Goal: Task Accomplishment & Management: Use online tool/utility

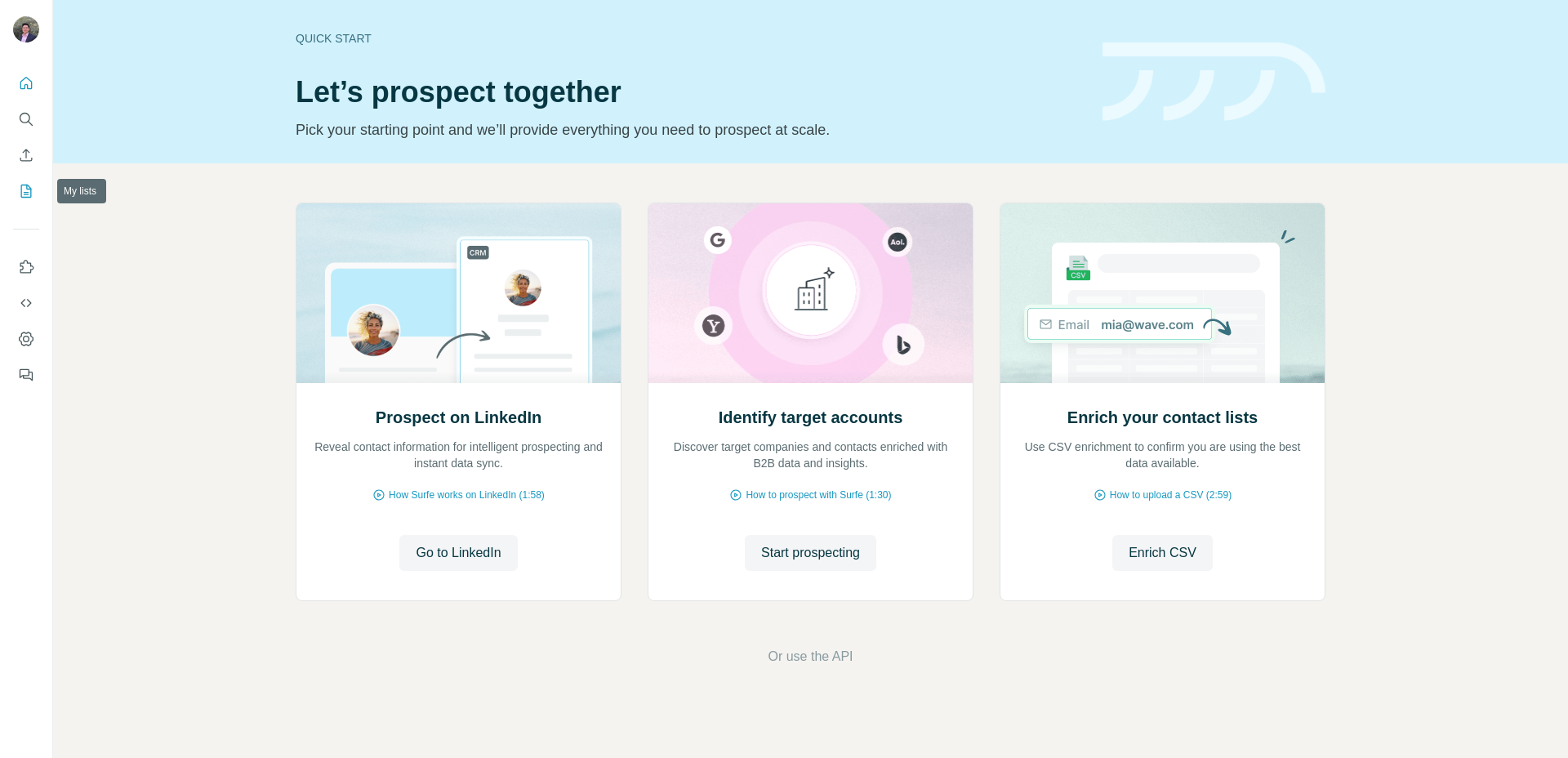
click at [21, 198] on icon "My lists" at bounding box center [26, 191] width 16 height 16
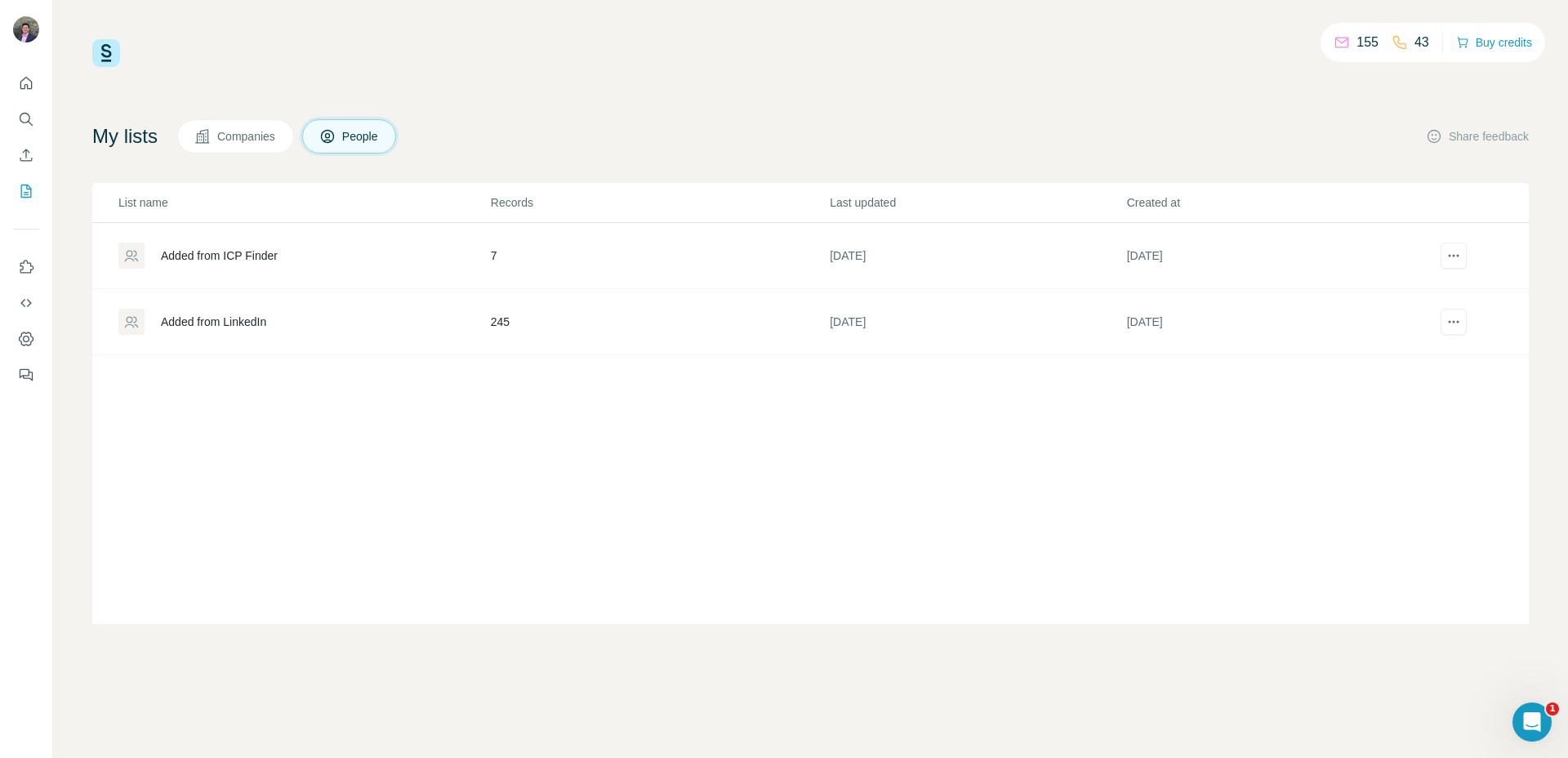
click at [225, 320] on div "Added from LinkedIn" at bounding box center [214, 321] width 106 height 16
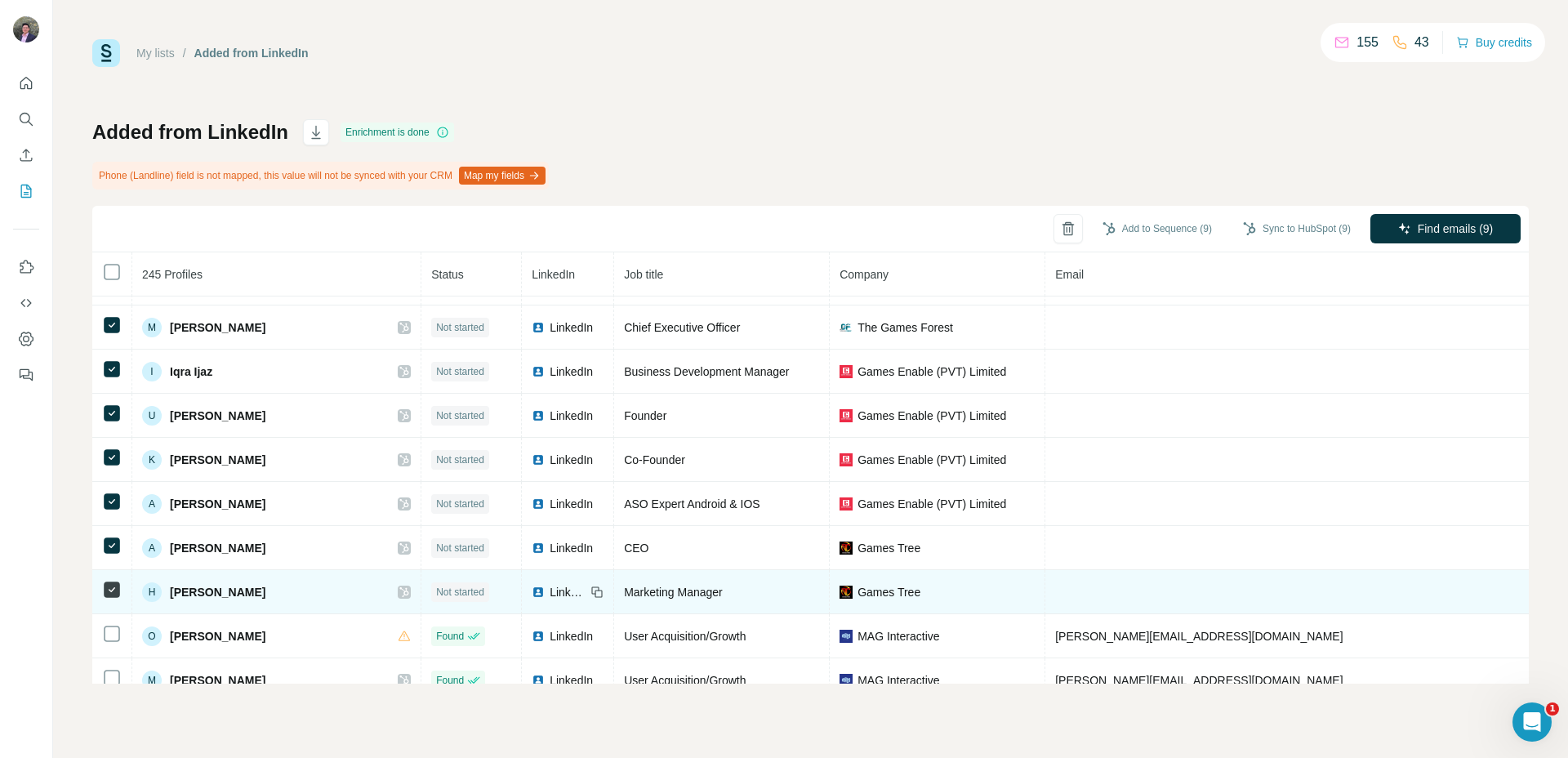
scroll to position [84, 0]
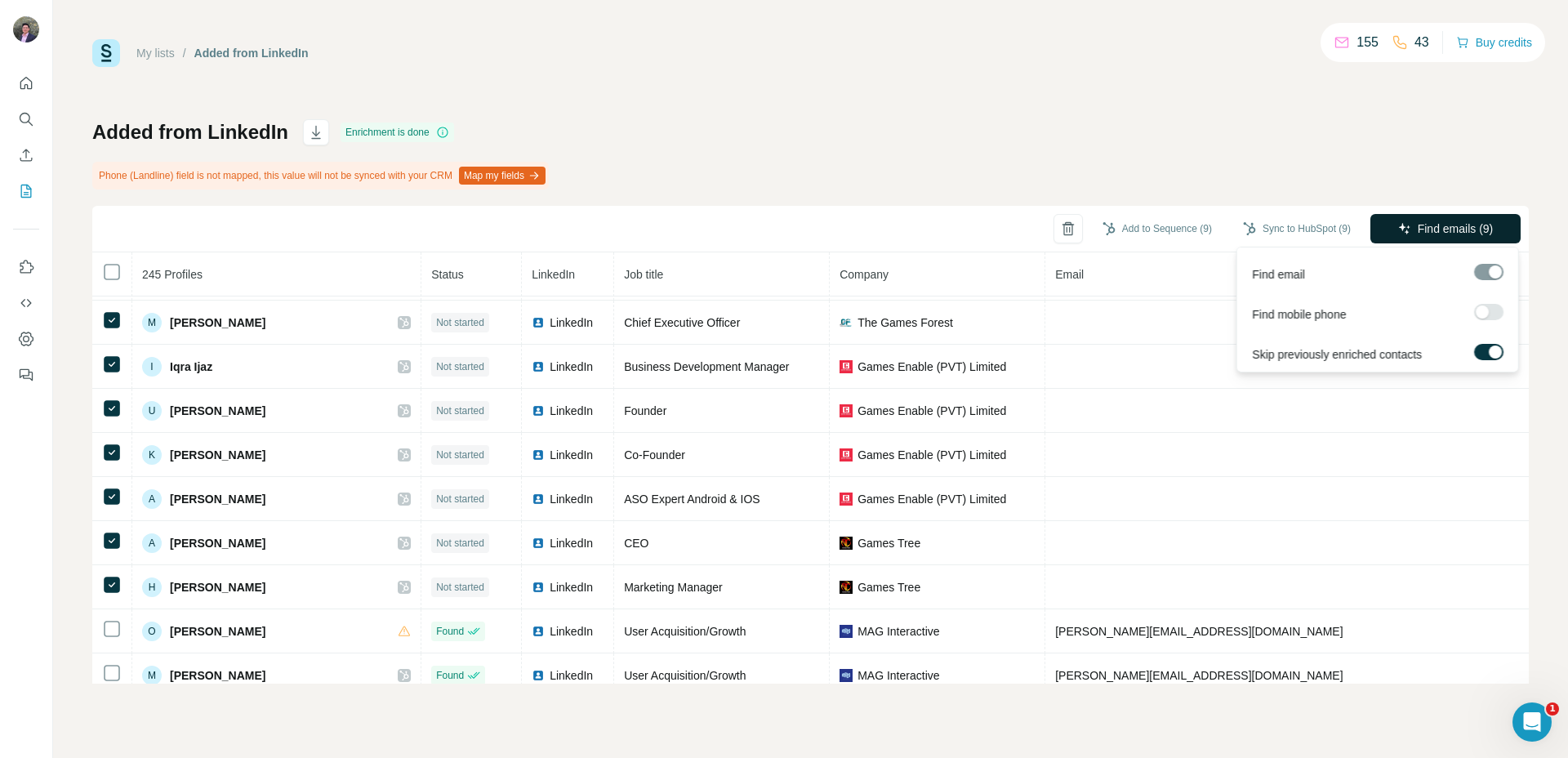
click at [1404, 224] on icon "button" at bounding box center [1404, 228] width 13 height 13
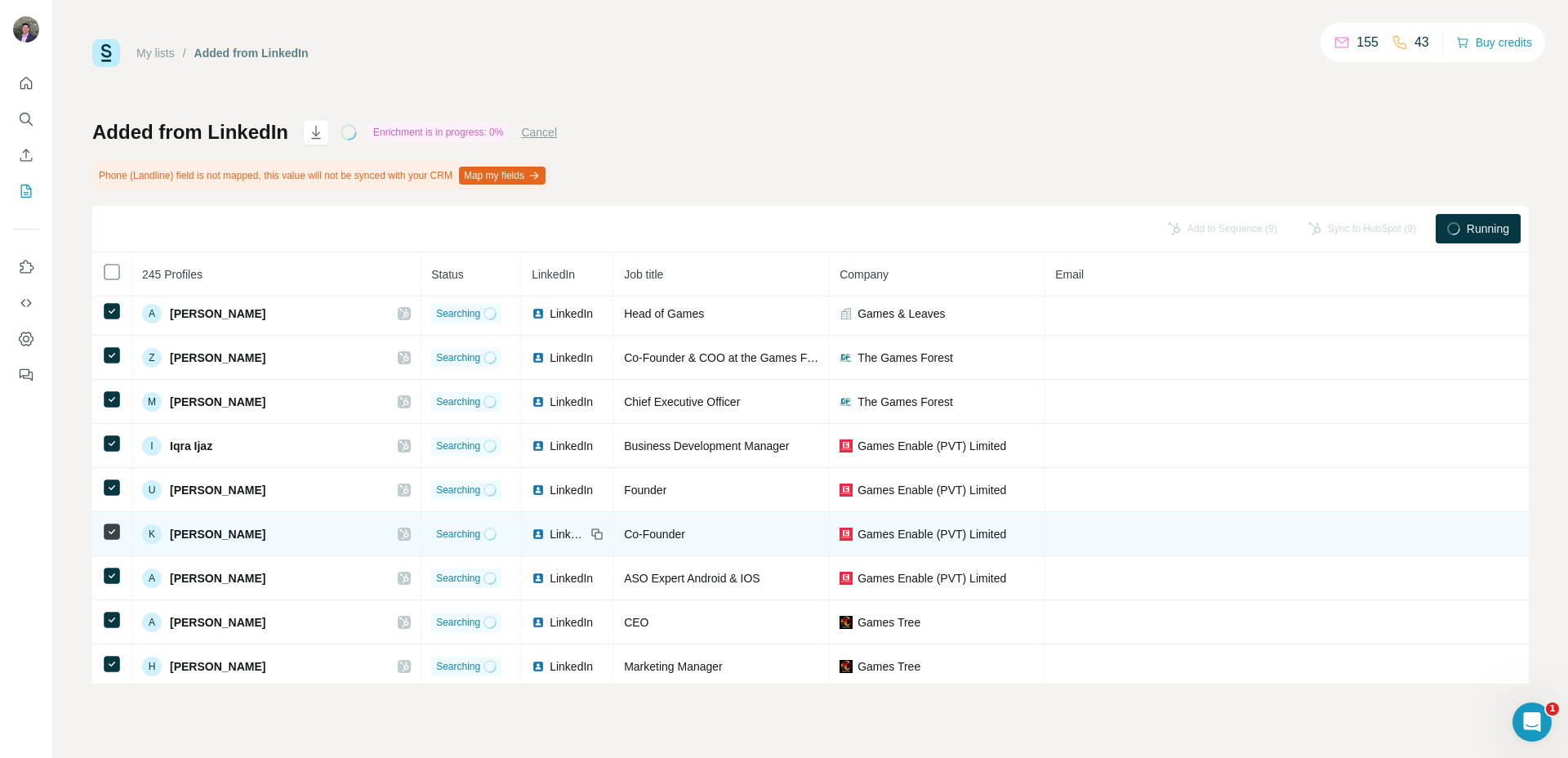
scroll to position [0, 0]
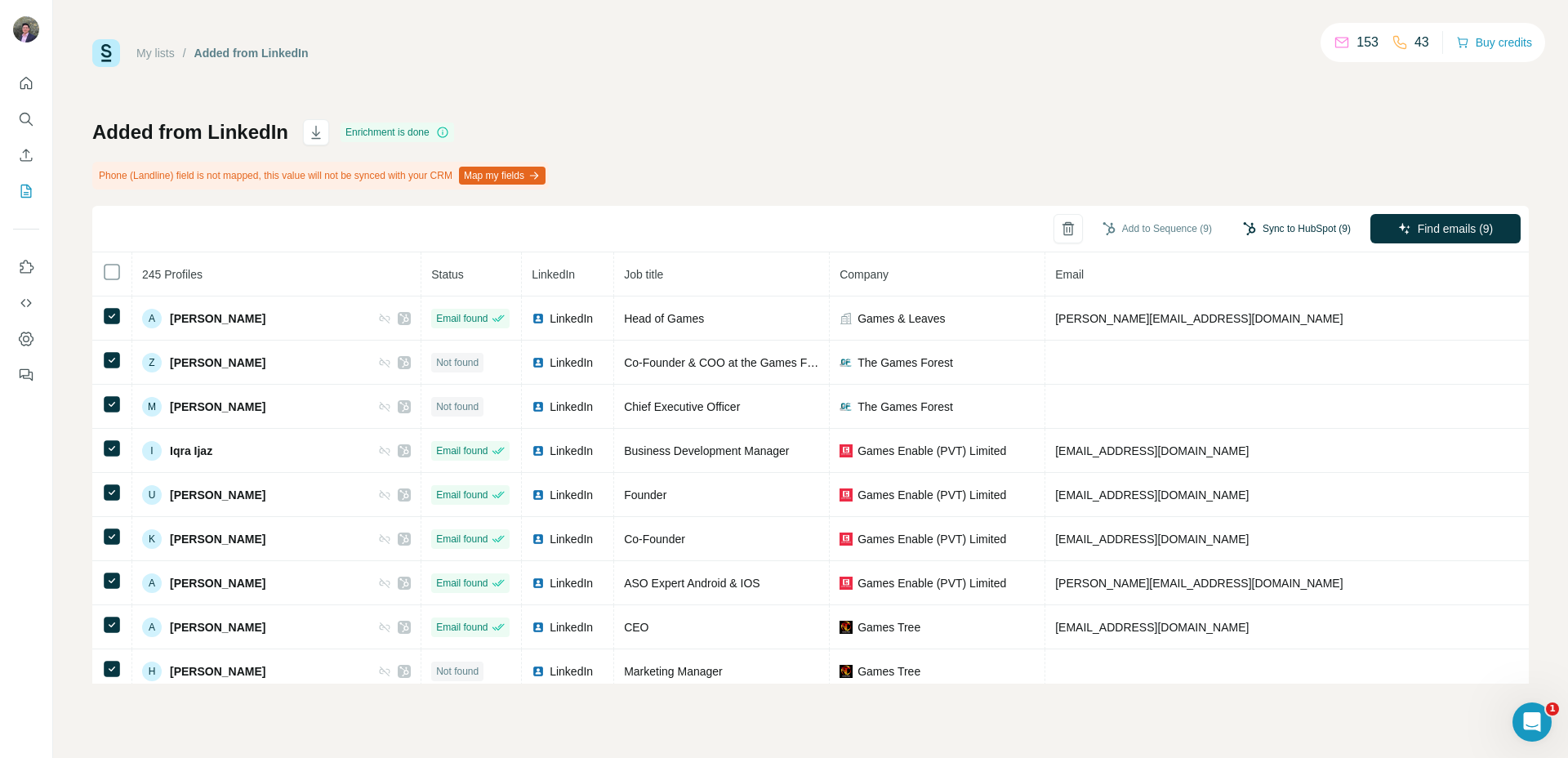
click at [1275, 219] on button "Sync to HubSpot (9)" at bounding box center [1296, 228] width 130 height 25
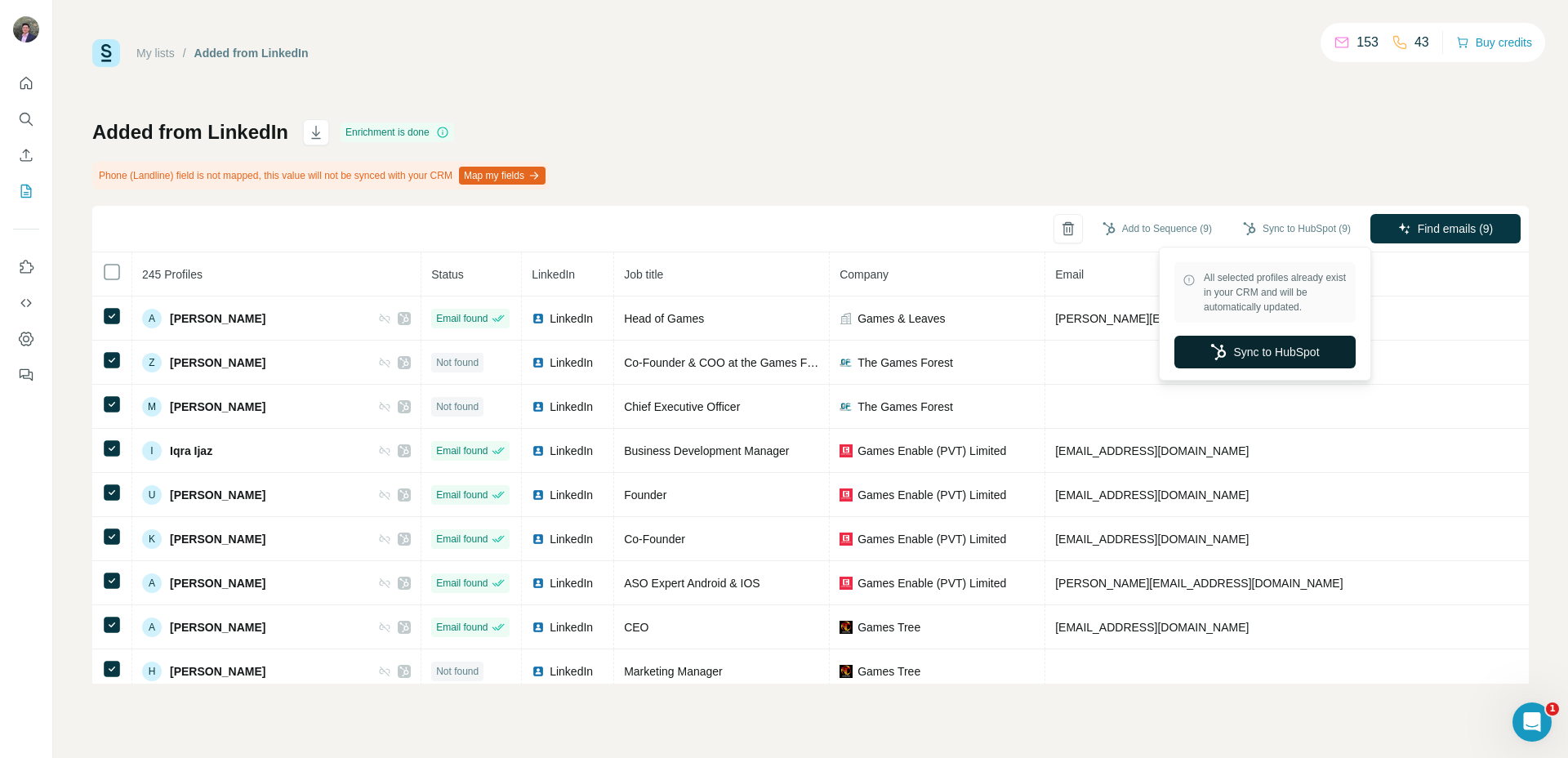
click at [1256, 355] on button "Sync to HubSpot" at bounding box center [1265, 352] width 181 height 32
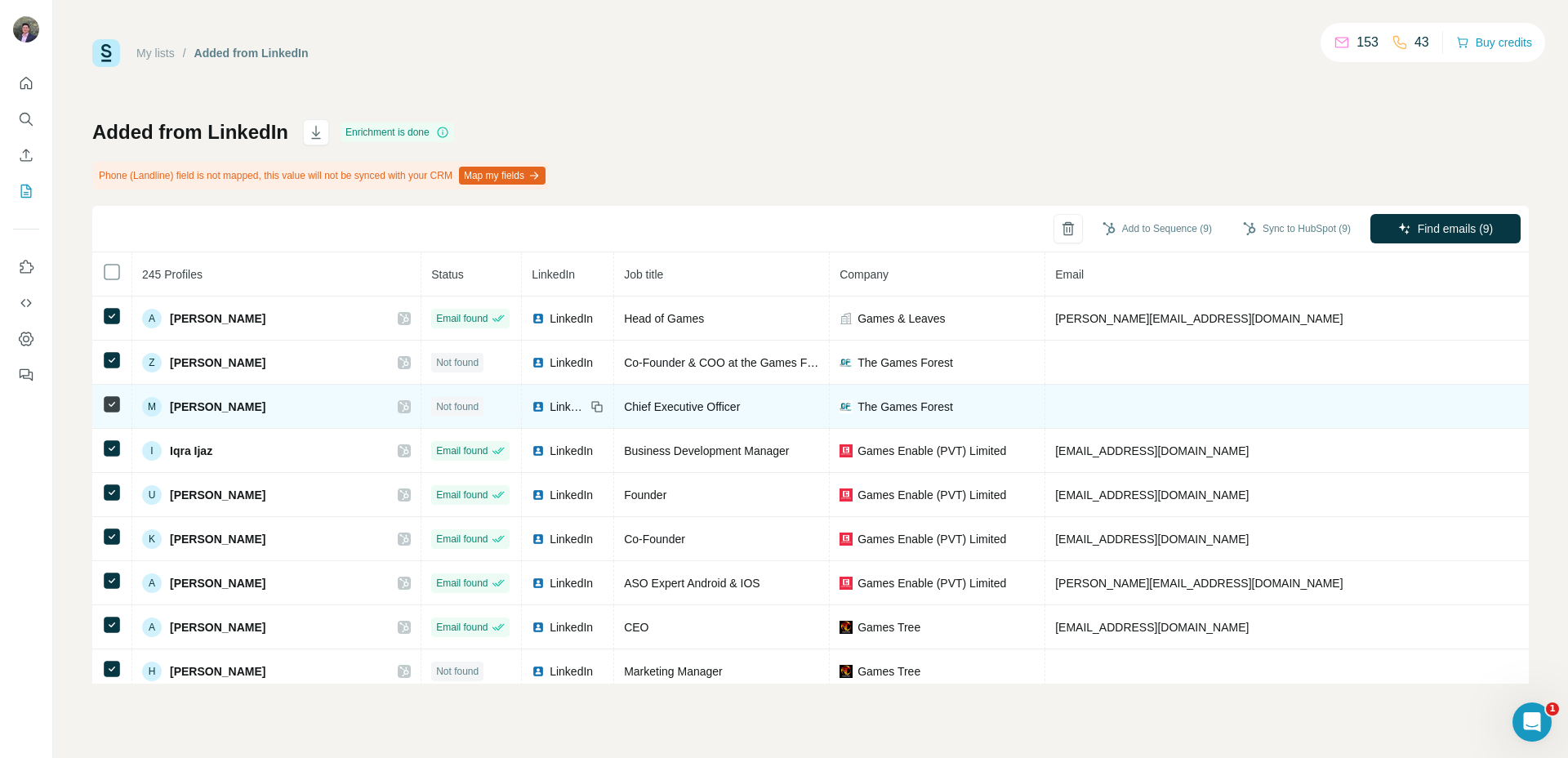
click at [550, 399] on span "LinkedIn" at bounding box center [568, 406] width 36 height 16
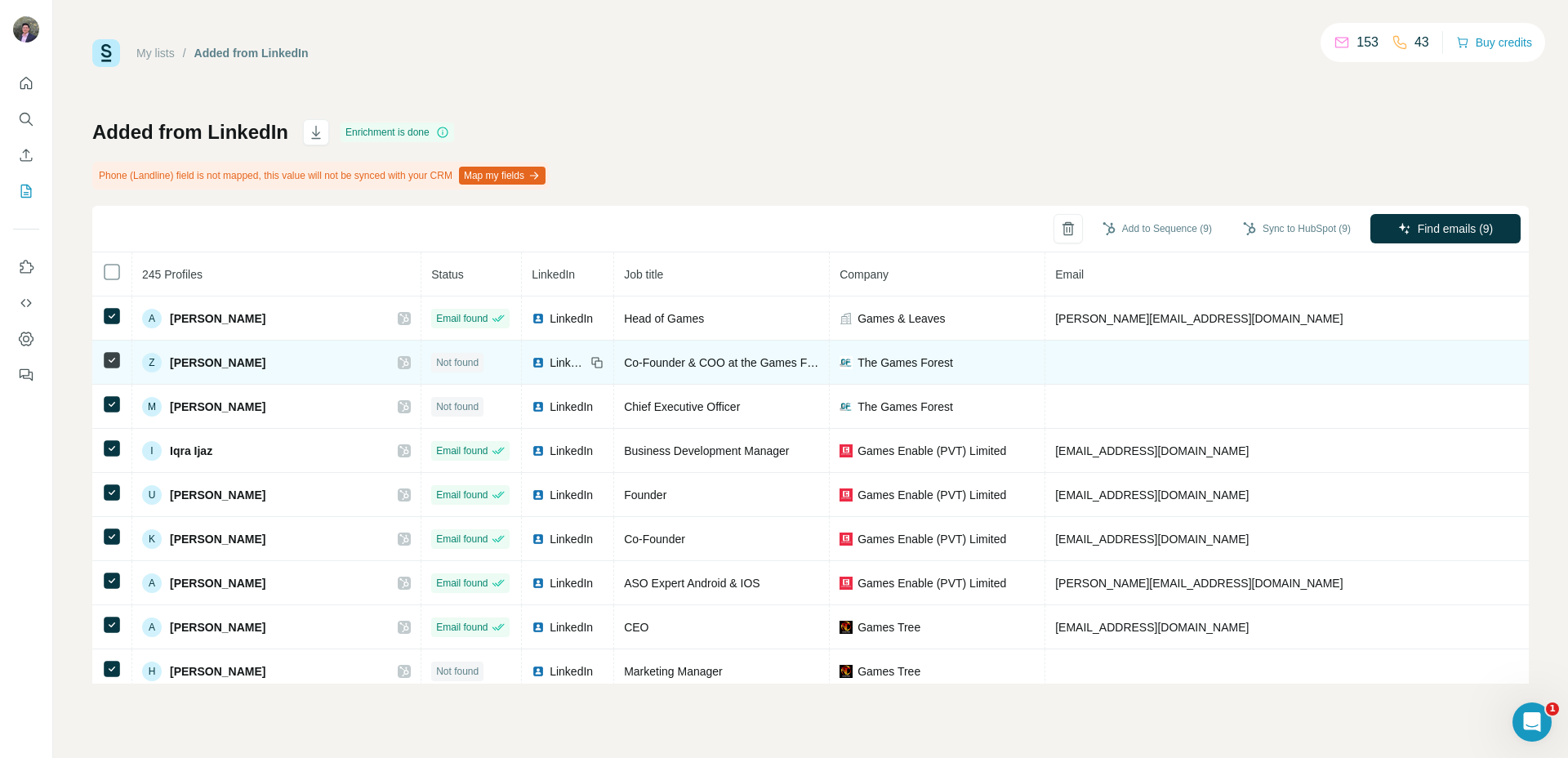
click at [550, 370] on span "LinkedIn" at bounding box center [568, 362] width 36 height 16
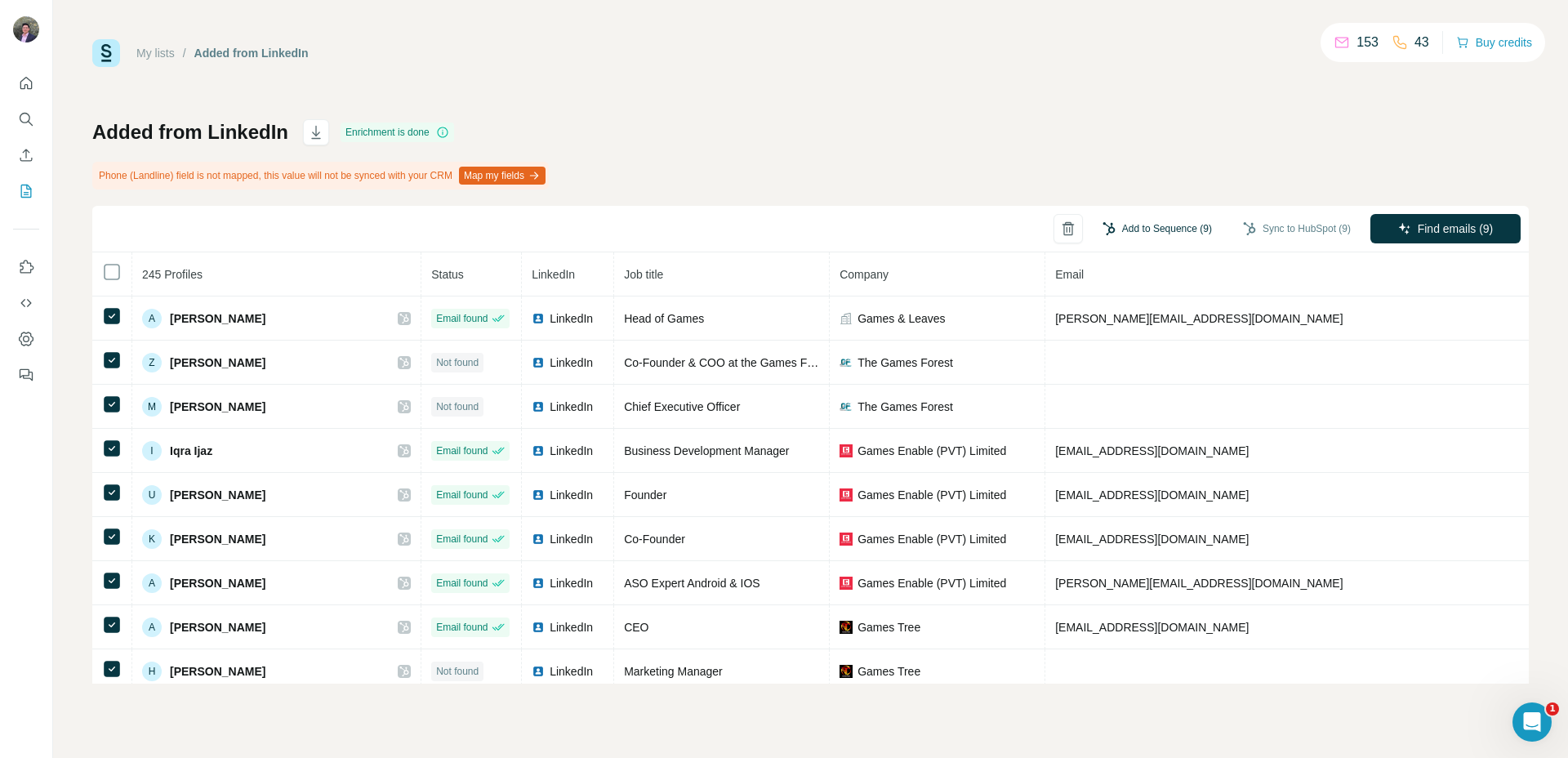
click at [1137, 230] on button "Add to Sequence (9)" at bounding box center [1157, 228] width 132 height 25
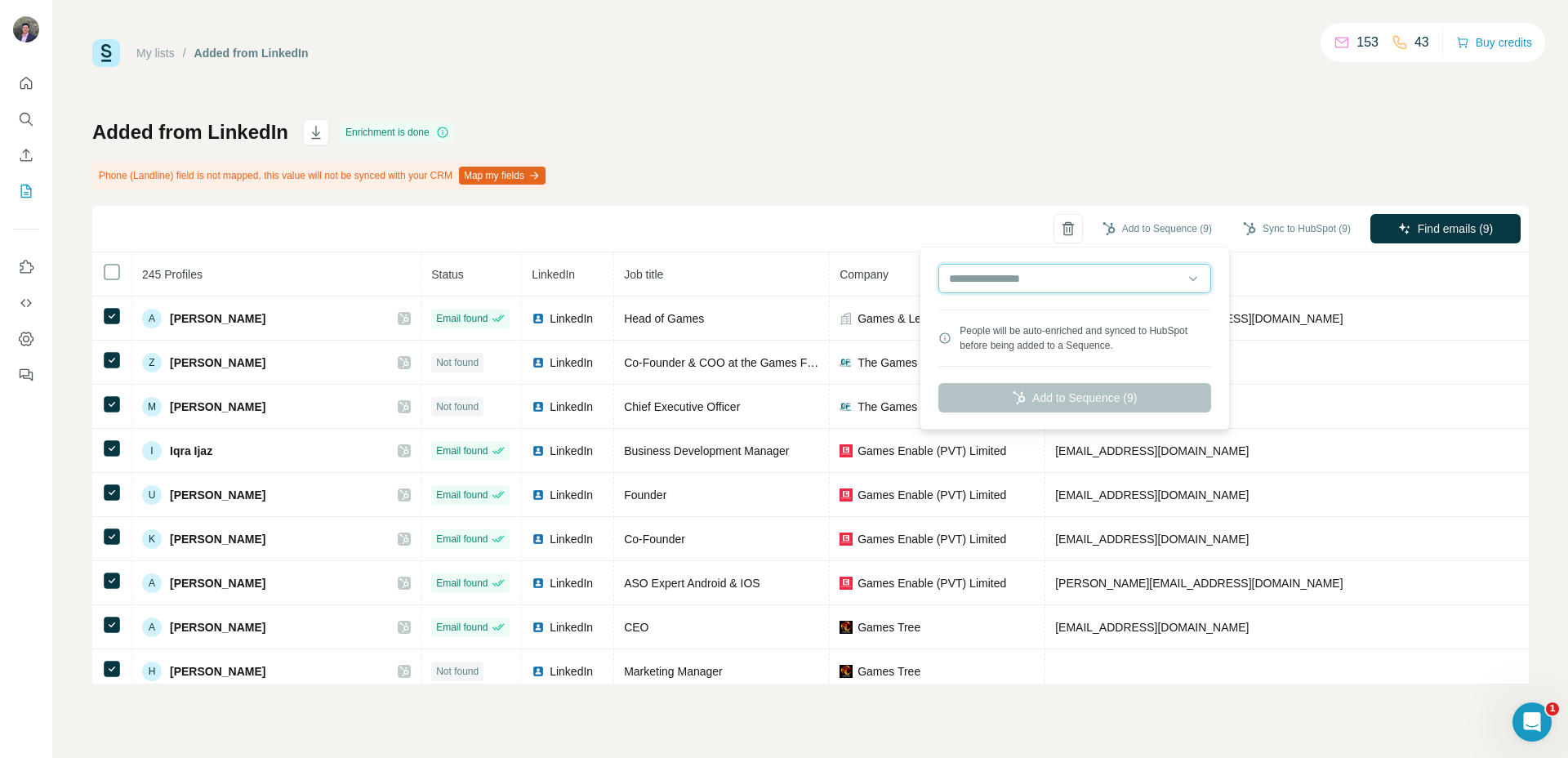
click at [1017, 266] on input "text" at bounding box center [1074, 279] width 272 height 30
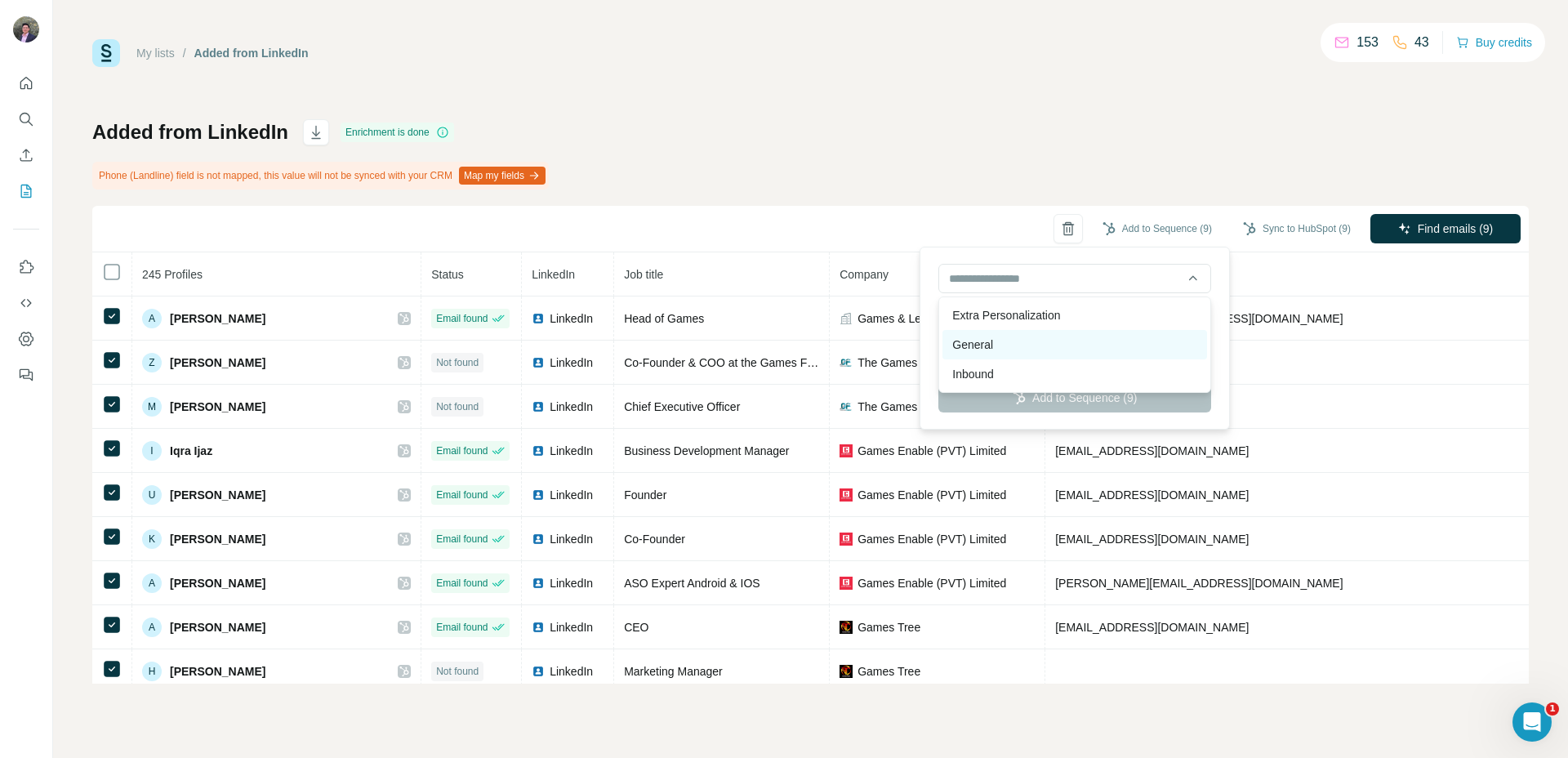
click at [1004, 342] on div "General" at bounding box center [1074, 345] width 265 height 30
type input "*******"
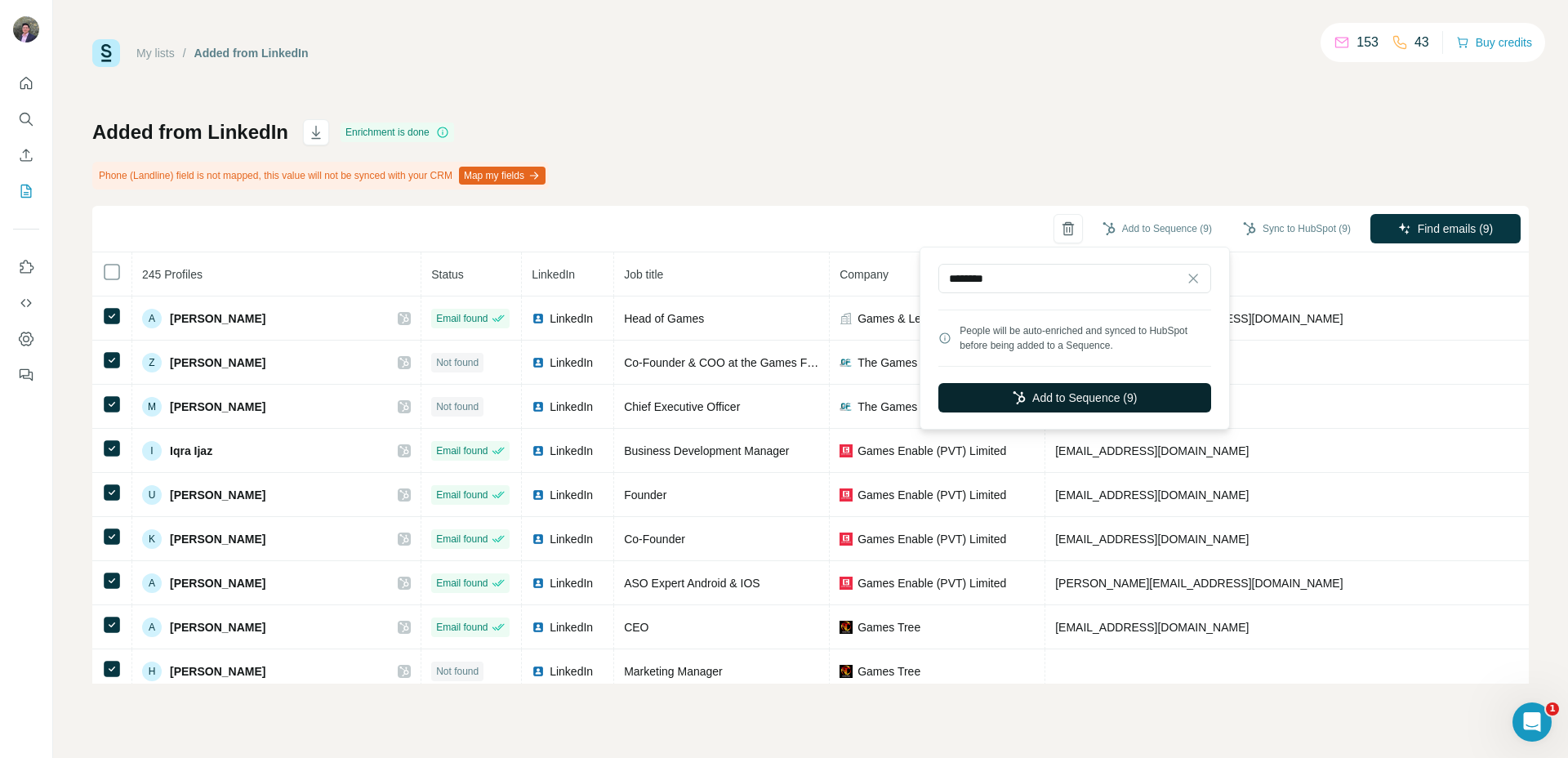
click at [1016, 392] on icon "button" at bounding box center [1019, 398] width 13 height 13
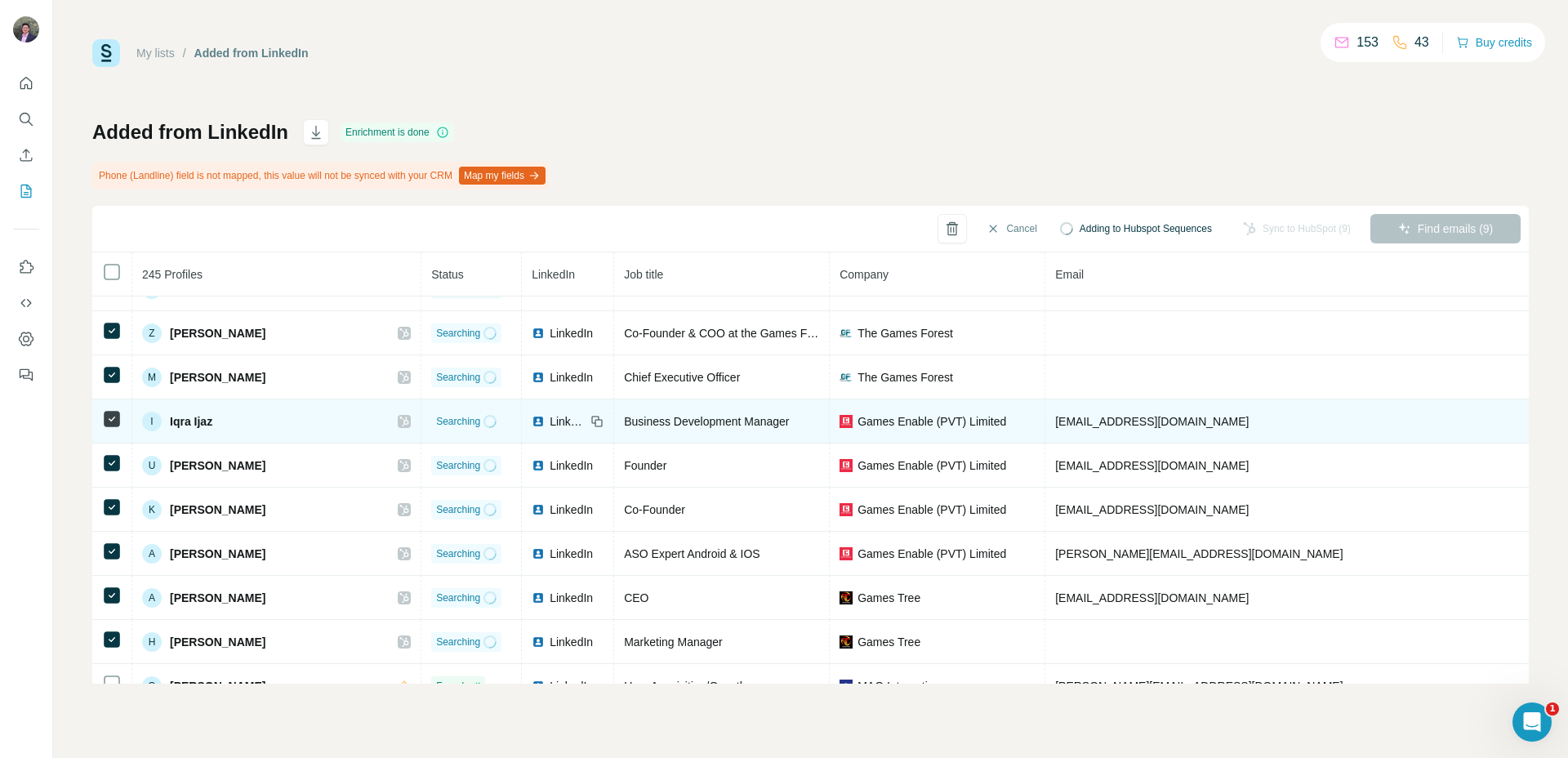
scroll to position [30, 0]
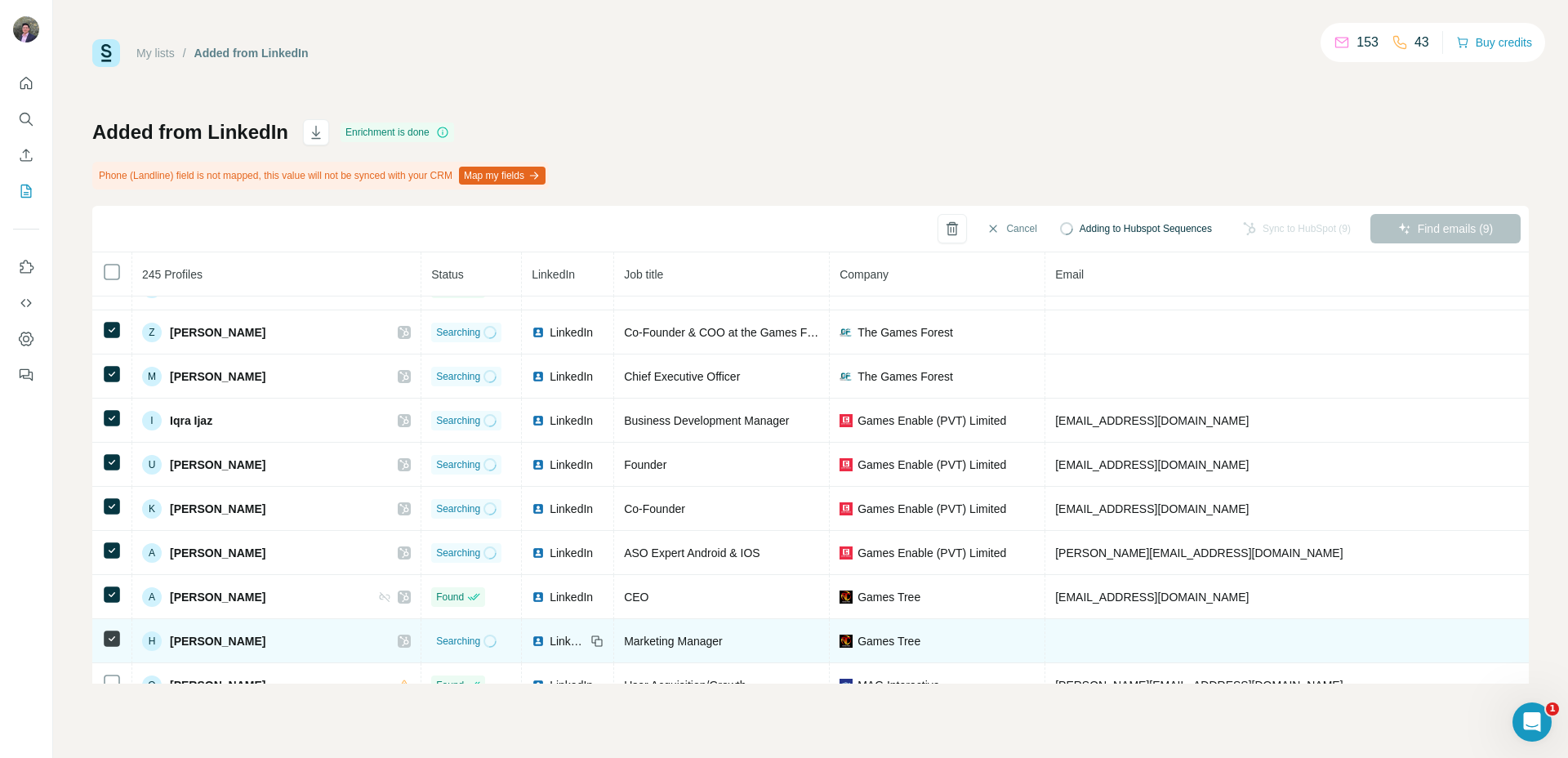
click at [1062, 641] on td at bounding box center [1292, 641] width 494 height 44
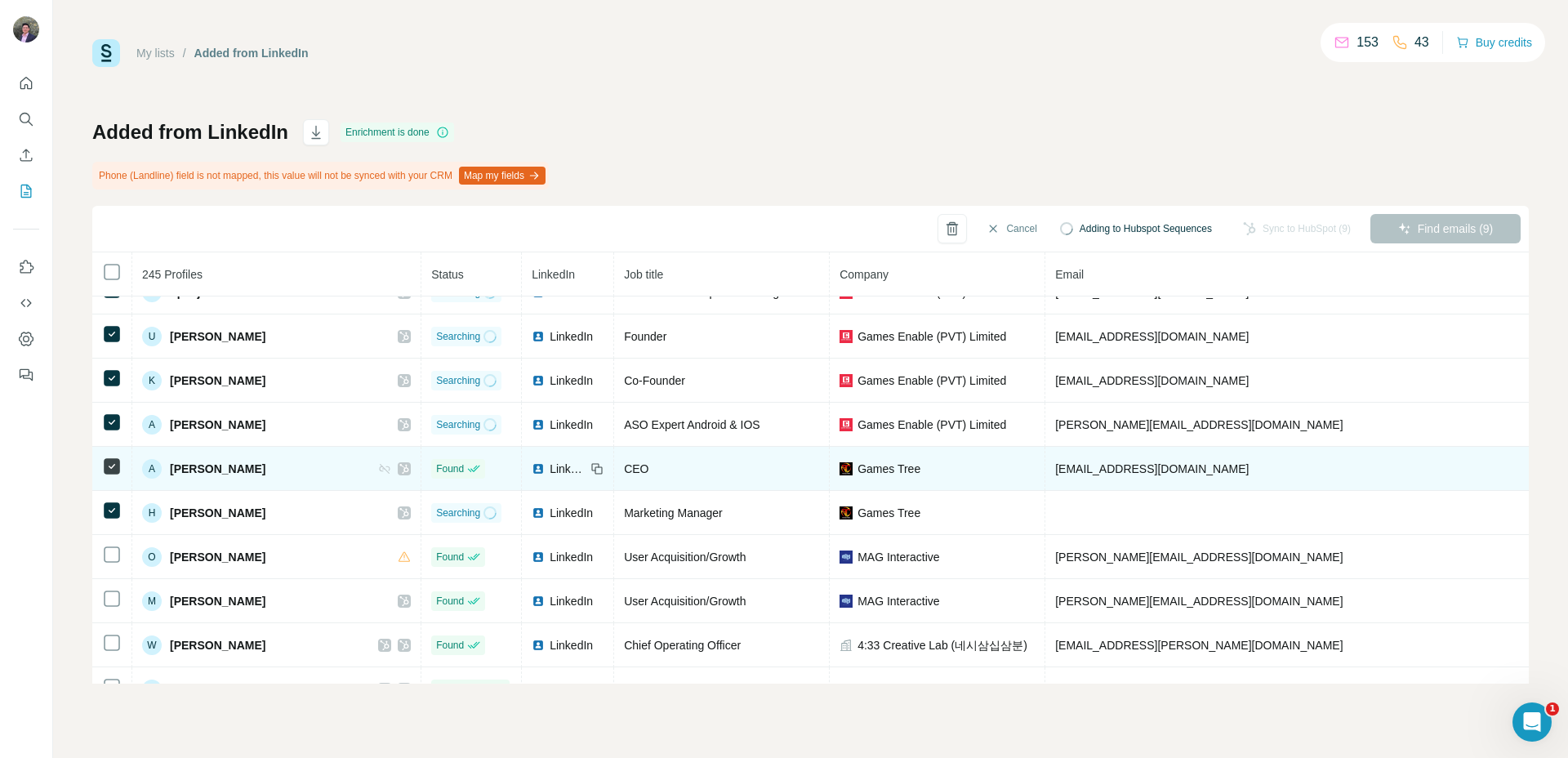
scroll to position [166, 0]
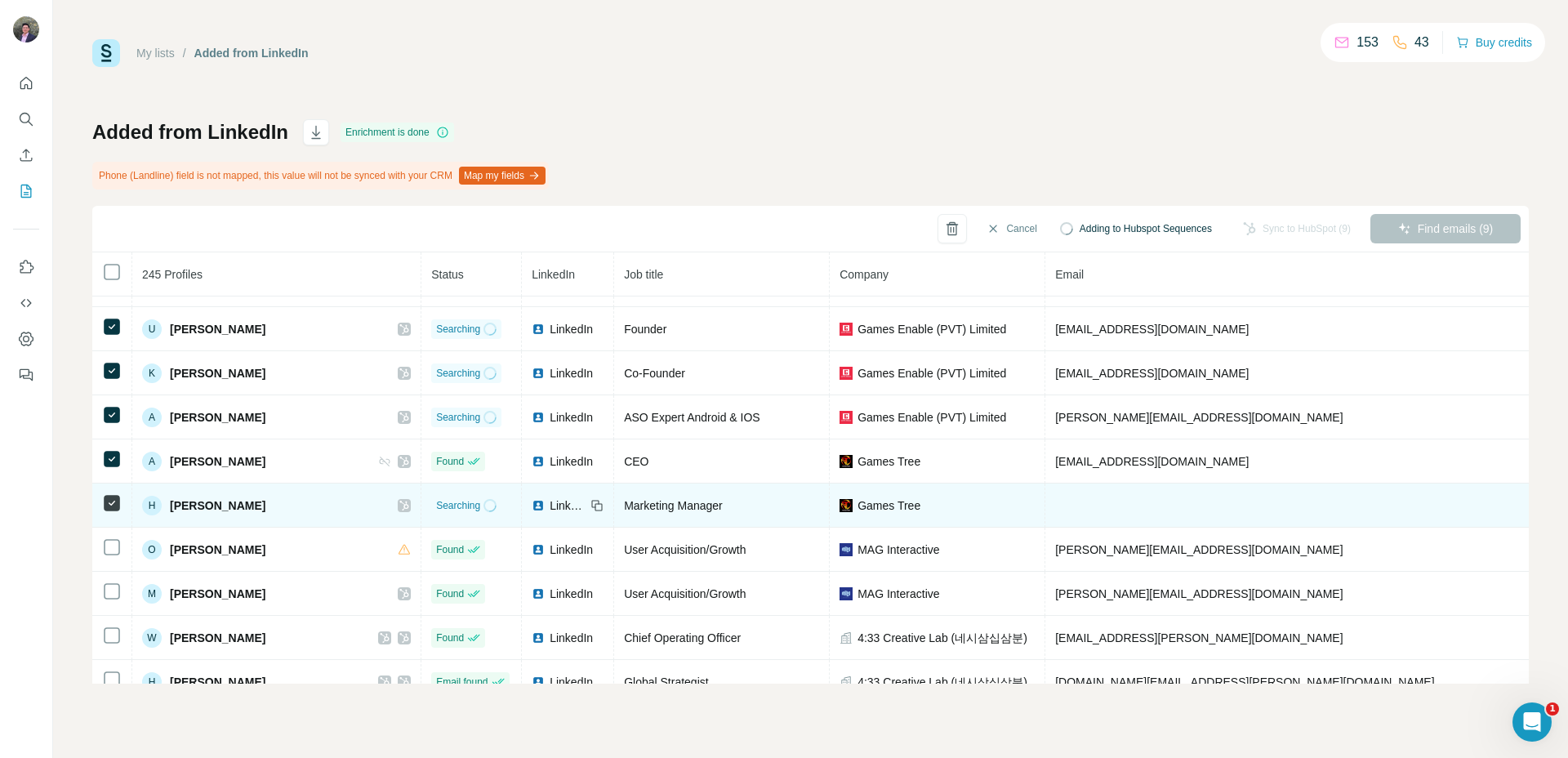
click at [550, 503] on span "LinkedIn" at bounding box center [568, 505] width 36 height 16
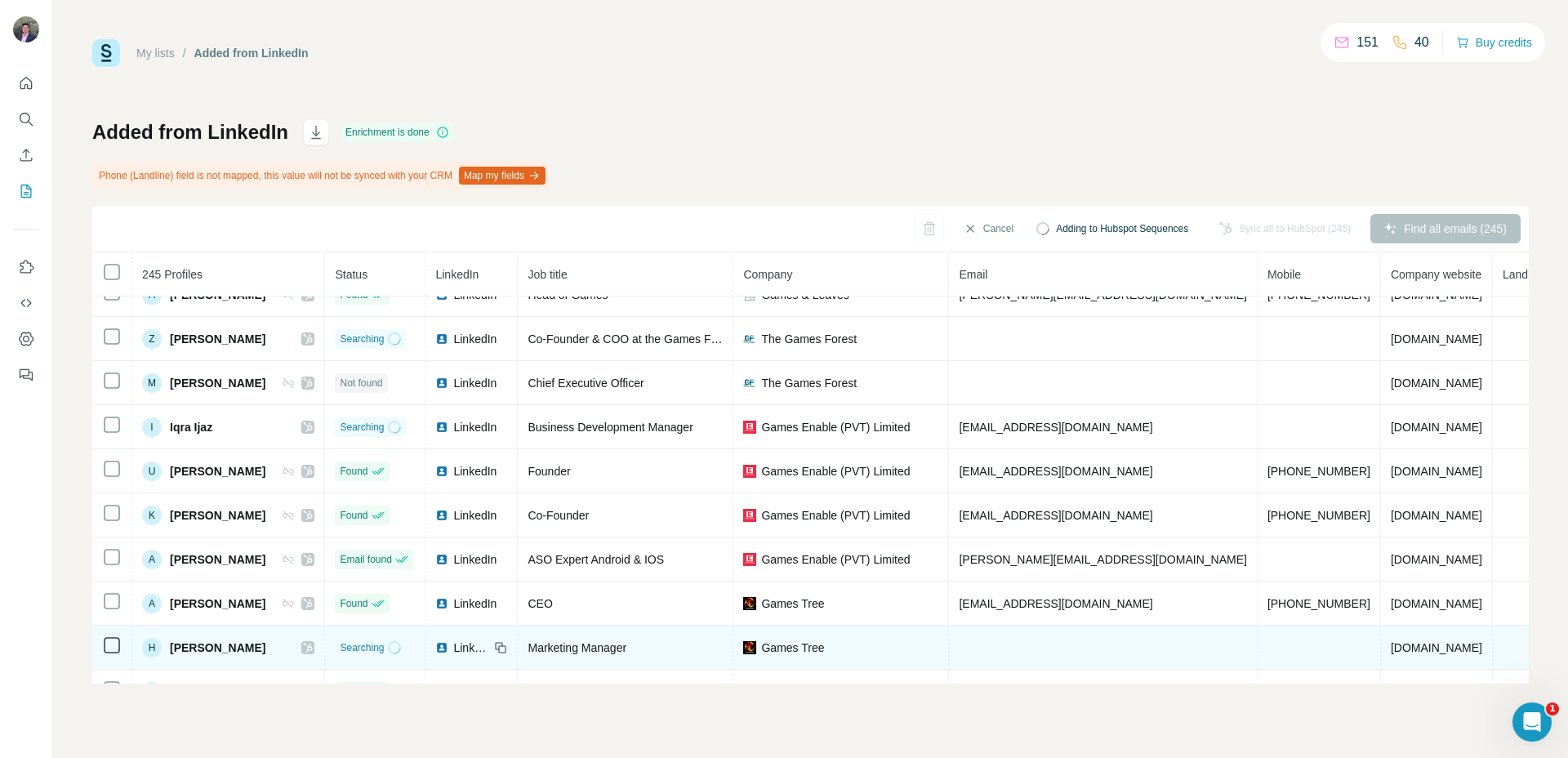
scroll to position [26, 0]
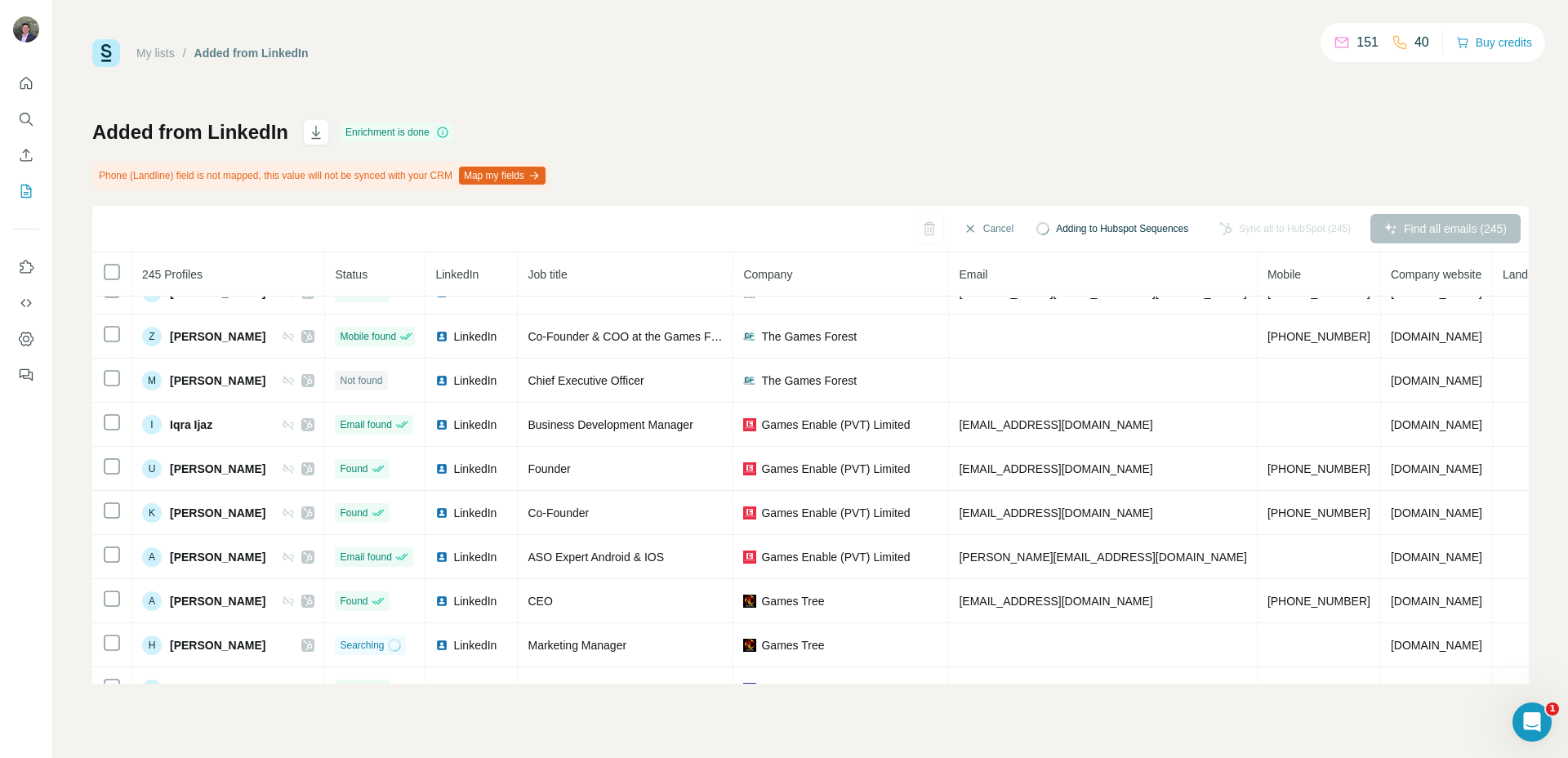
click at [1086, 231] on span "Adding to Hubspot Sequences" at bounding box center [1121, 228] width 132 height 14
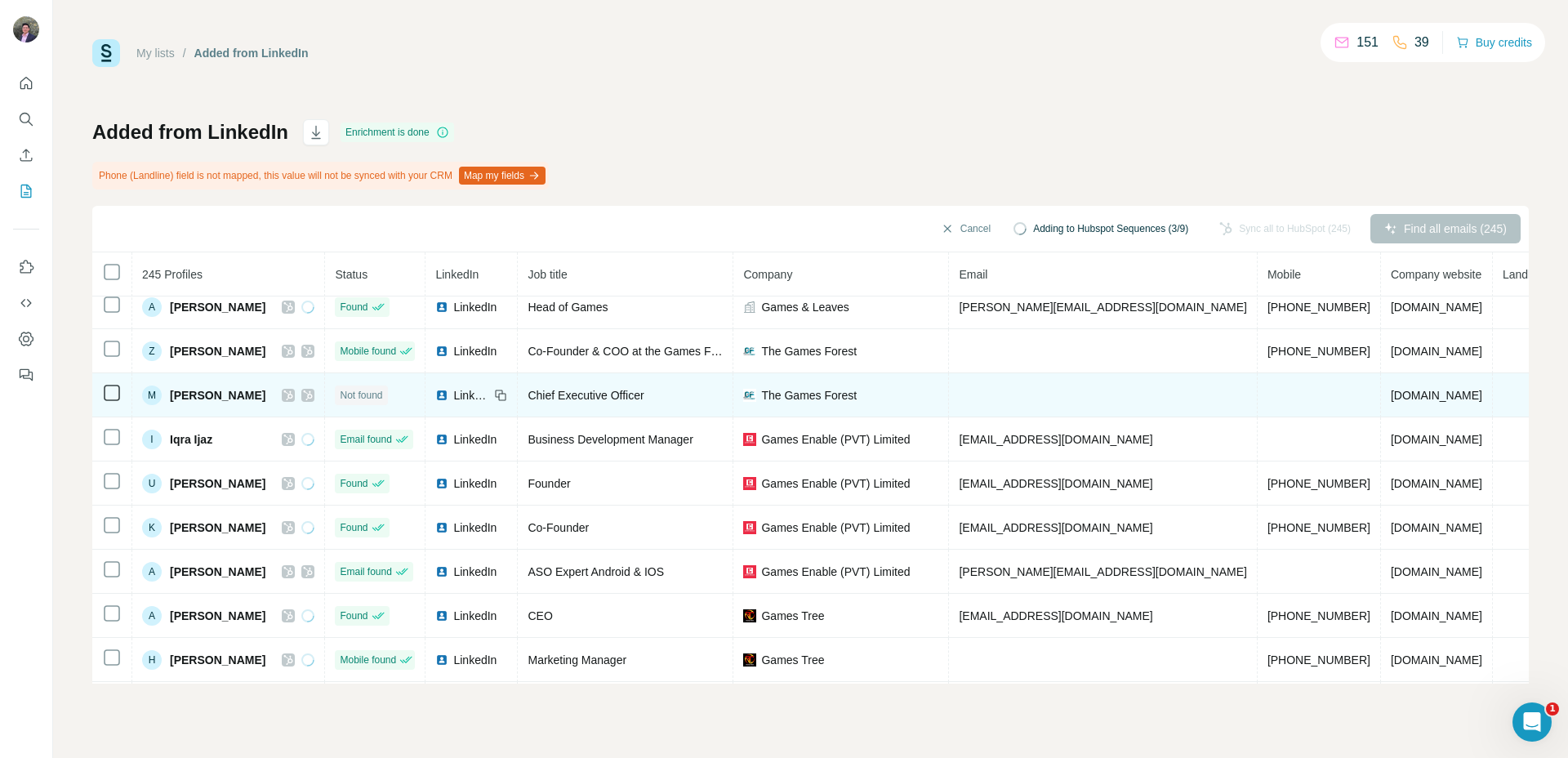
scroll to position [0, 0]
